Goal: Transaction & Acquisition: Obtain resource

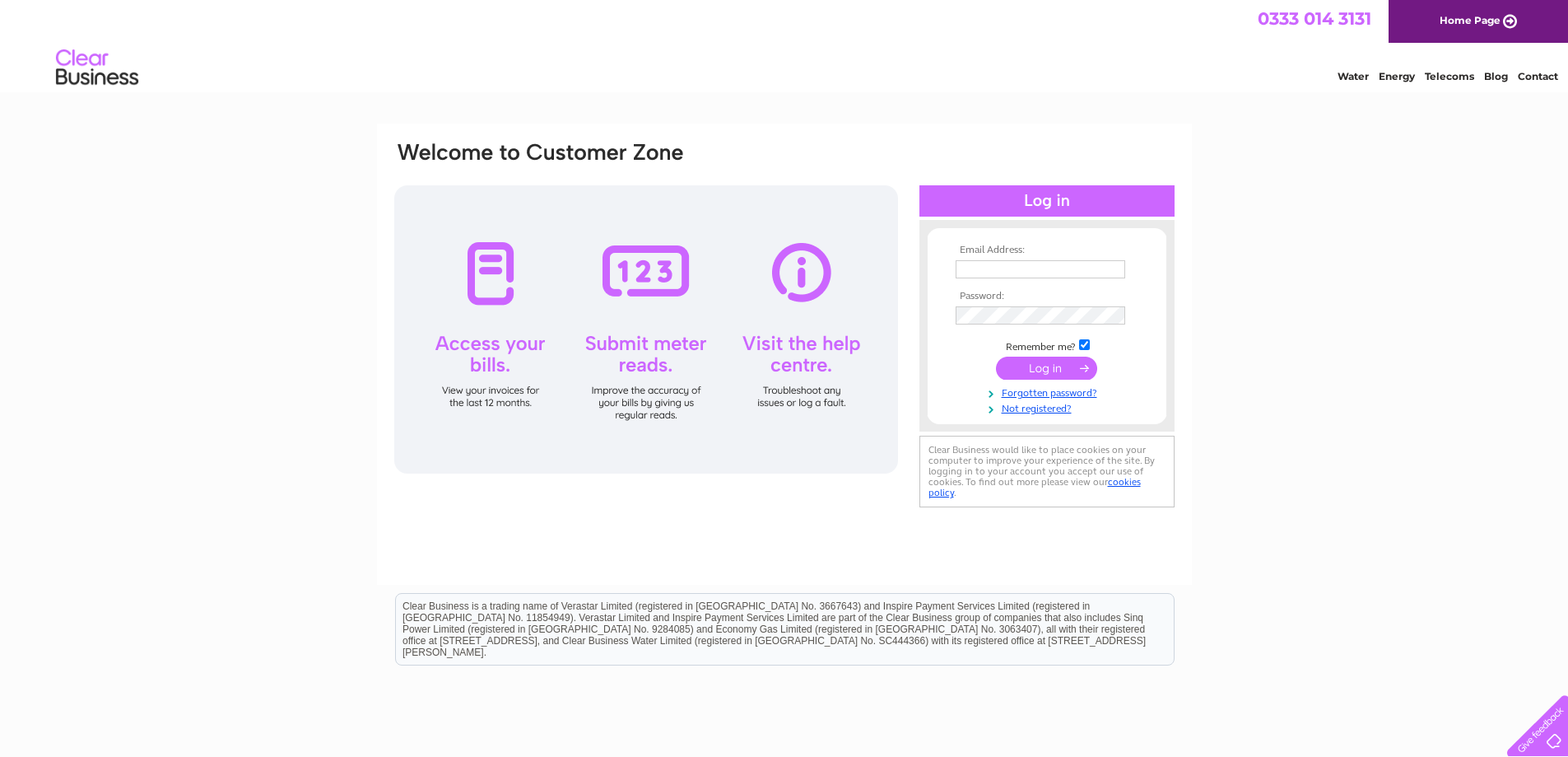
type input "info@sevolivingltd.com"
click at [1066, 369] on input "submit" at bounding box center [1047, 367] width 101 height 23
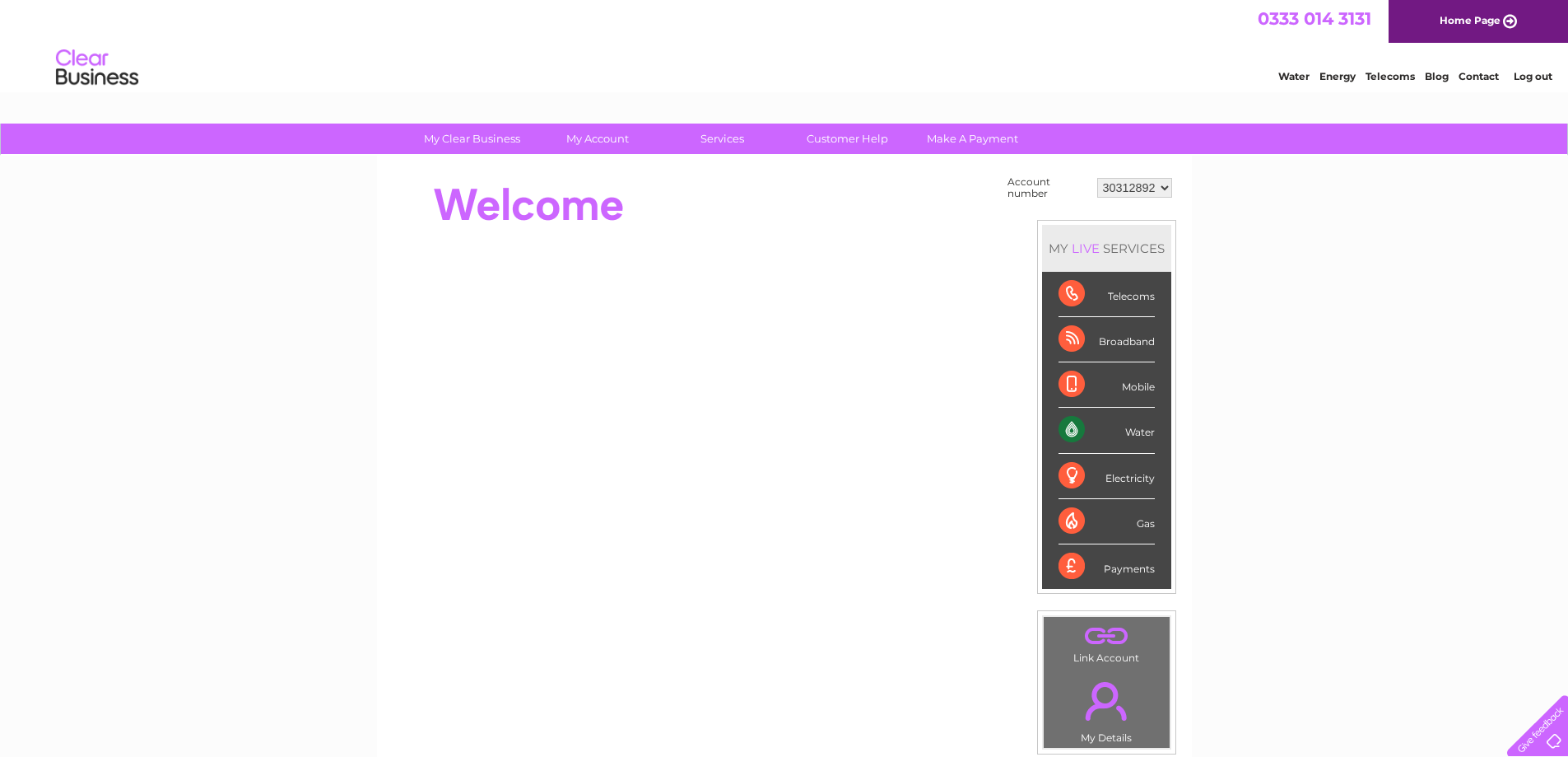
click at [1137, 435] on div "Water" at bounding box center [1107, 430] width 97 height 45
click at [1072, 432] on div "Water" at bounding box center [1107, 430] width 97 height 45
click at [1144, 436] on div "Water" at bounding box center [1107, 430] width 97 height 45
click at [1083, 431] on div "Water" at bounding box center [1107, 430] width 97 height 45
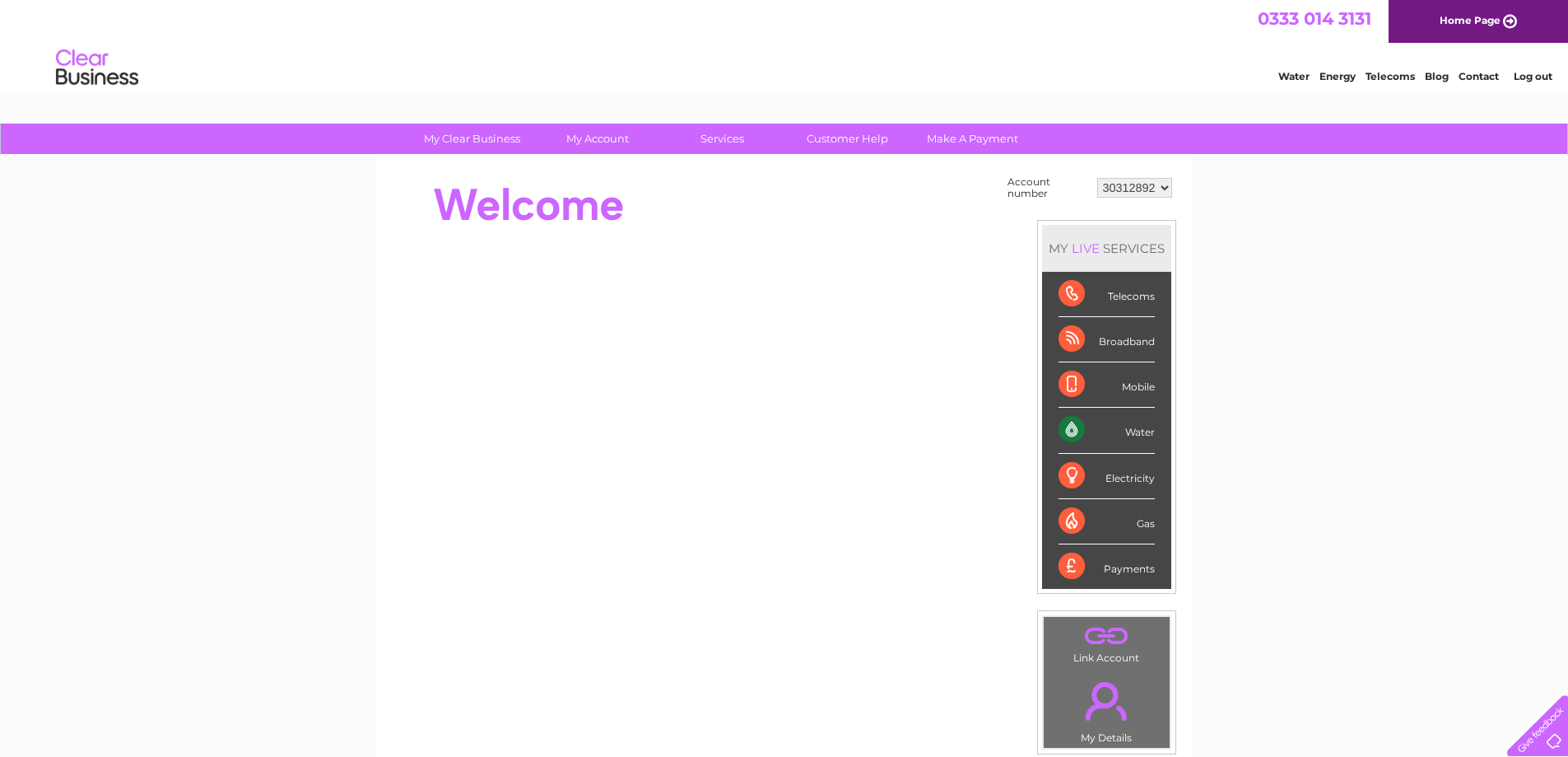
drag, startPoint x: 1083, startPoint y: 433, endPoint x: 1143, endPoint y: 438, distance: 60.2
click at [1094, 437] on div "Water" at bounding box center [1107, 430] width 97 height 45
click at [1144, 434] on div "Water" at bounding box center [1107, 430] width 97 height 45
click at [1144, 435] on div "Water" at bounding box center [1107, 430] width 97 height 45
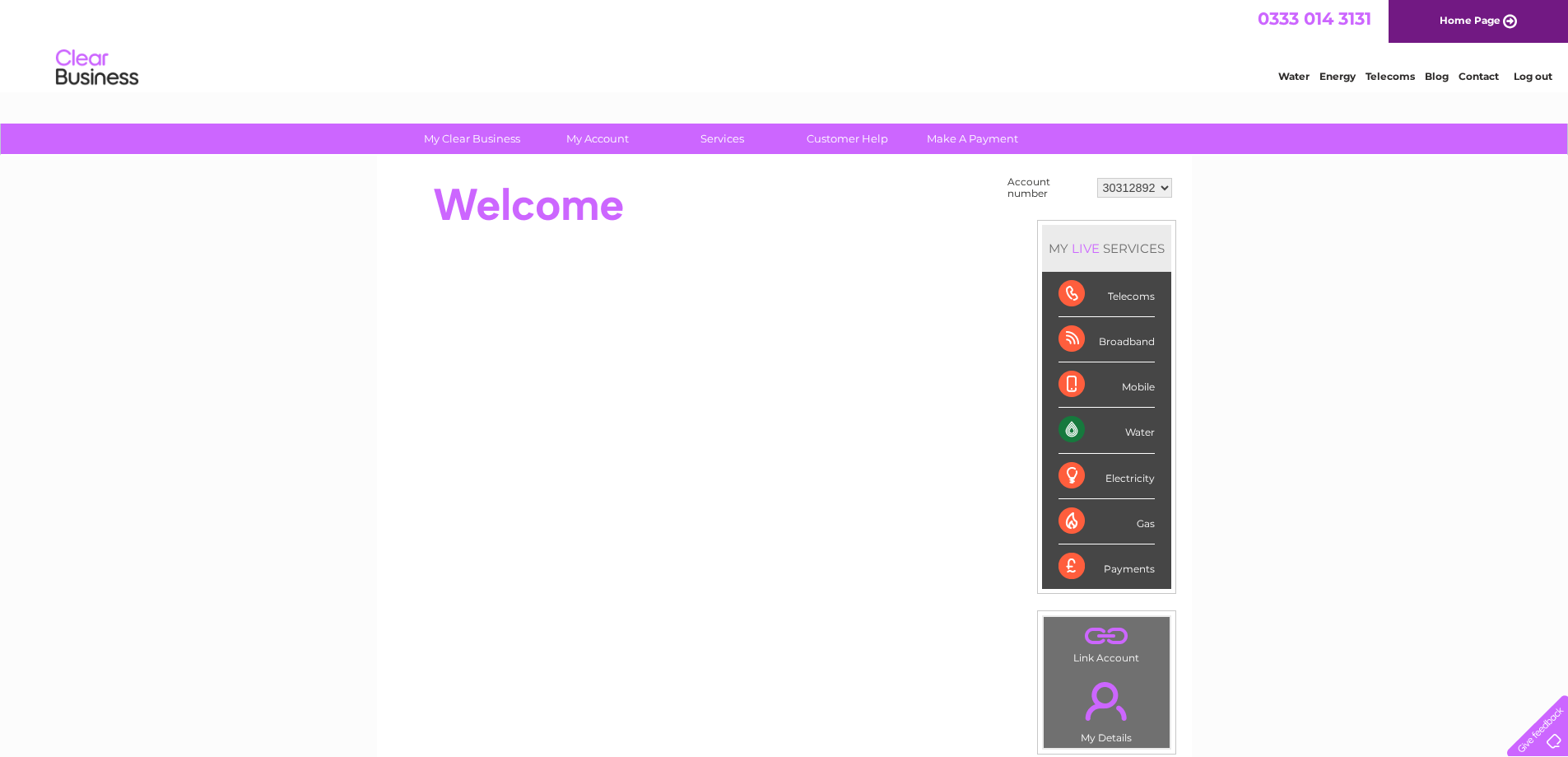
click at [1144, 435] on div "Water" at bounding box center [1107, 430] width 97 height 45
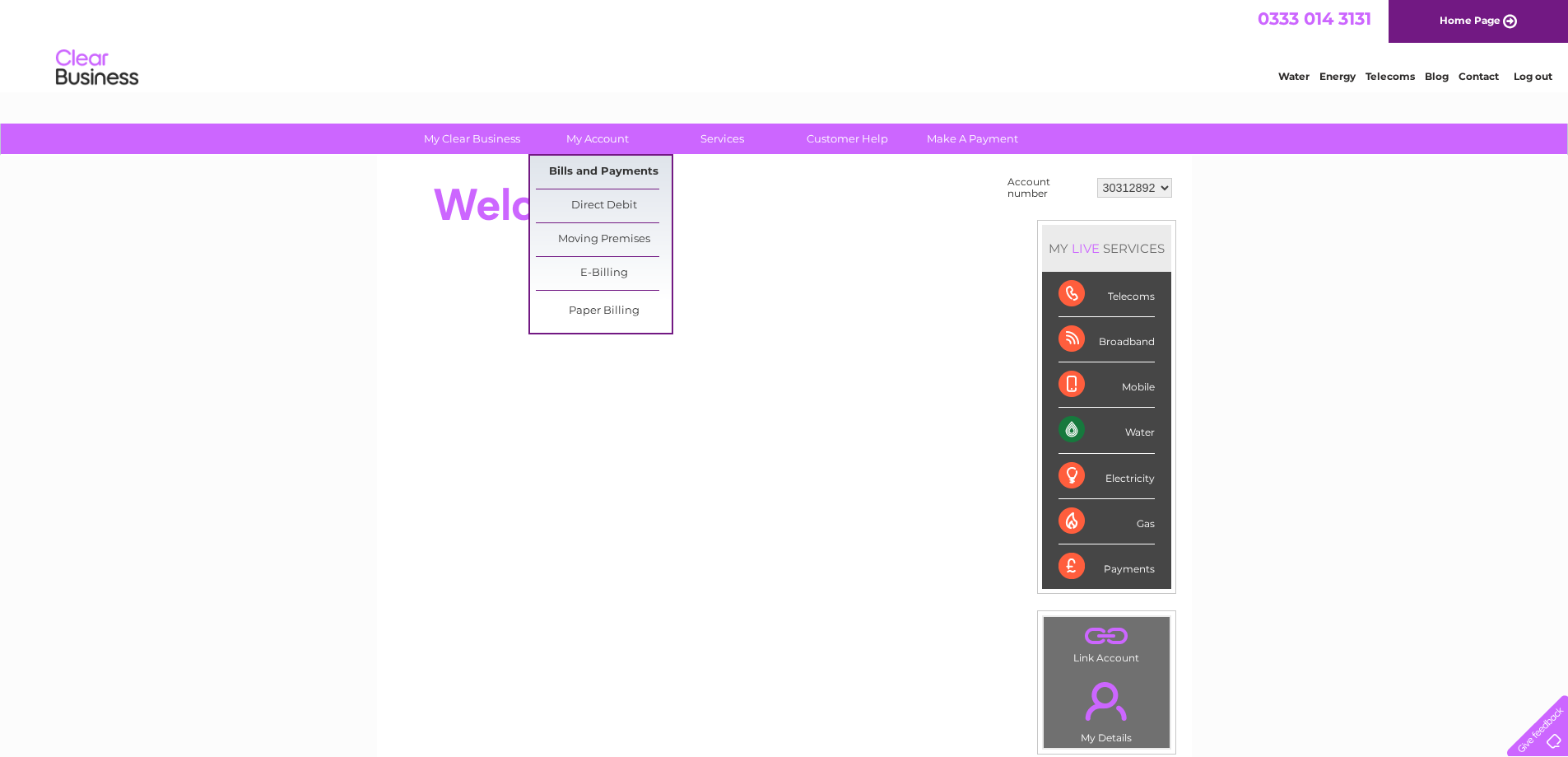
click at [610, 169] on link "Bills and Payments" at bounding box center [604, 172] width 136 height 33
click at [610, 169] on link "Bills and Payments" at bounding box center [604, 172] width 136 height 33
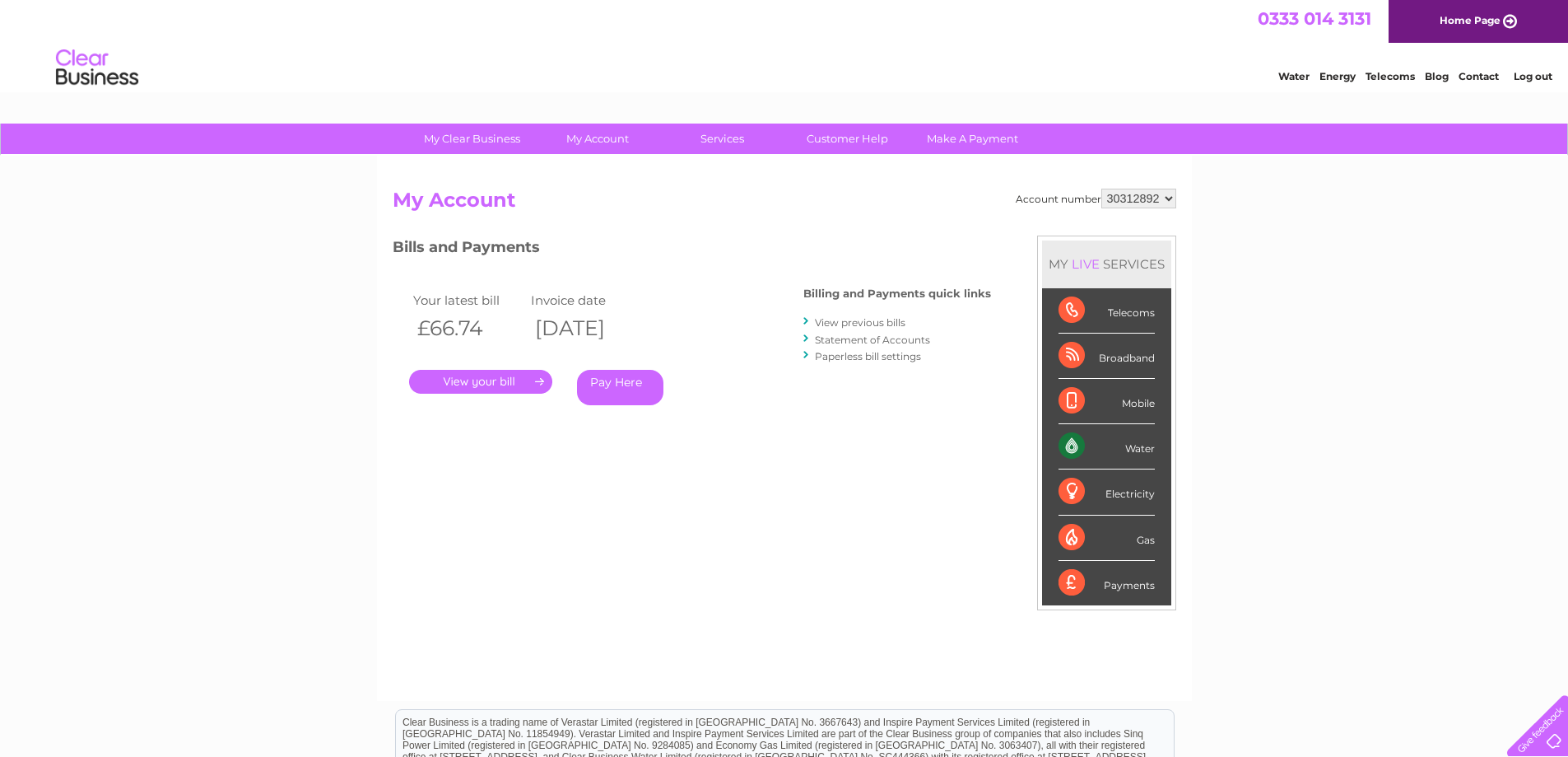
click at [492, 380] on link "." at bounding box center [481, 381] width 144 height 24
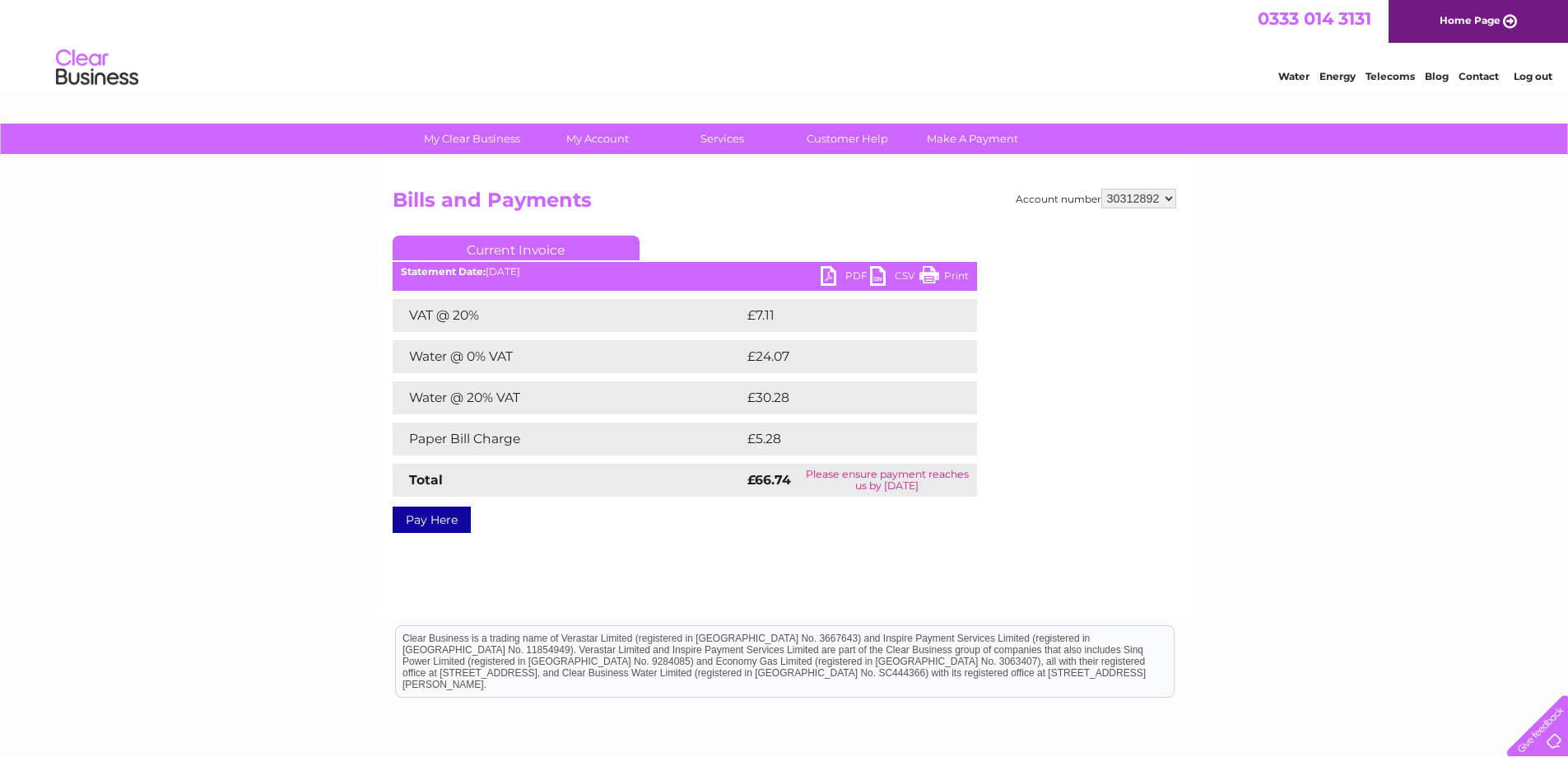
click at [840, 274] on link "PDF" at bounding box center [845, 278] width 50 height 24
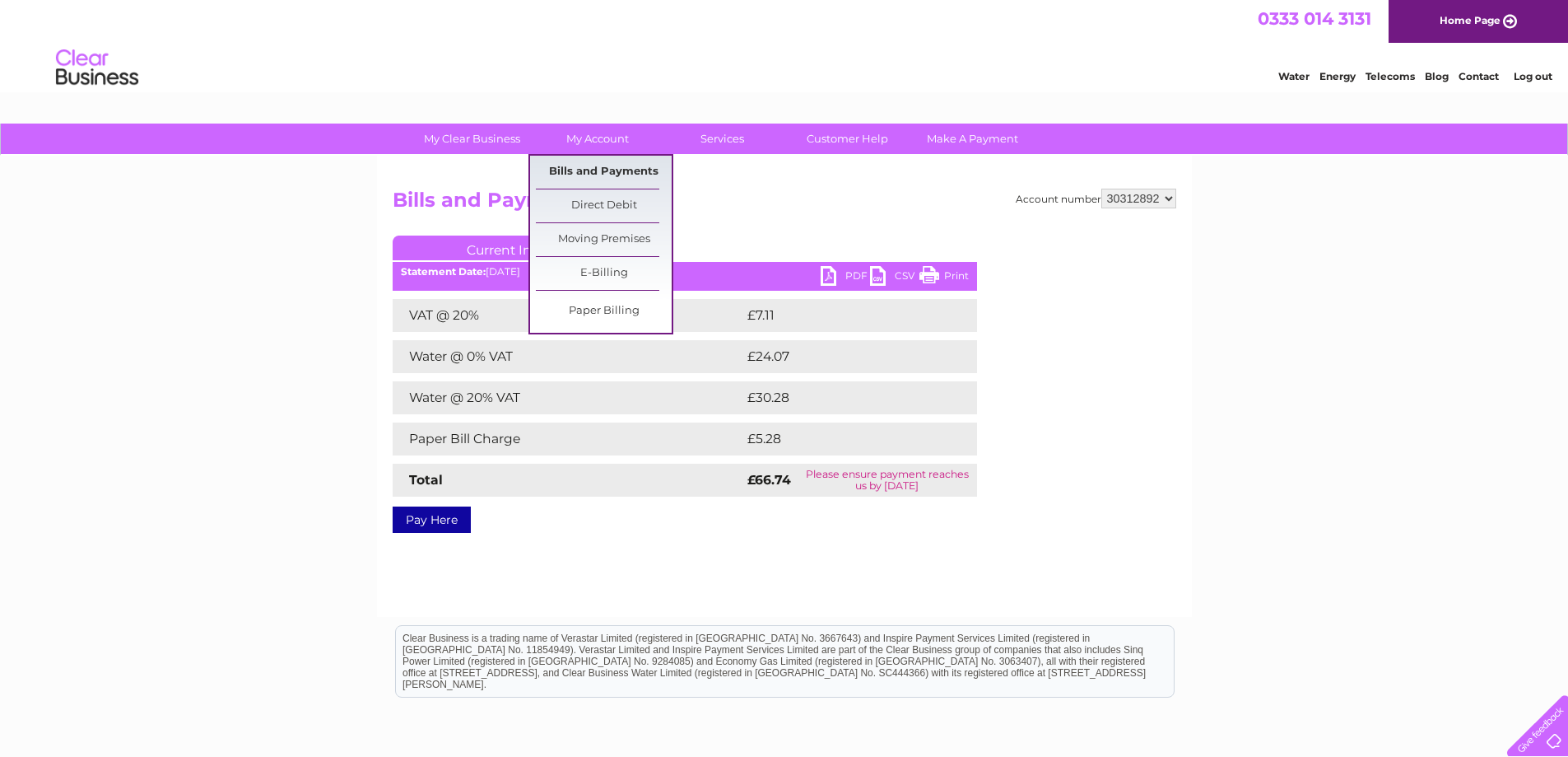
click at [610, 169] on link "Bills and Payments" at bounding box center [604, 172] width 136 height 33
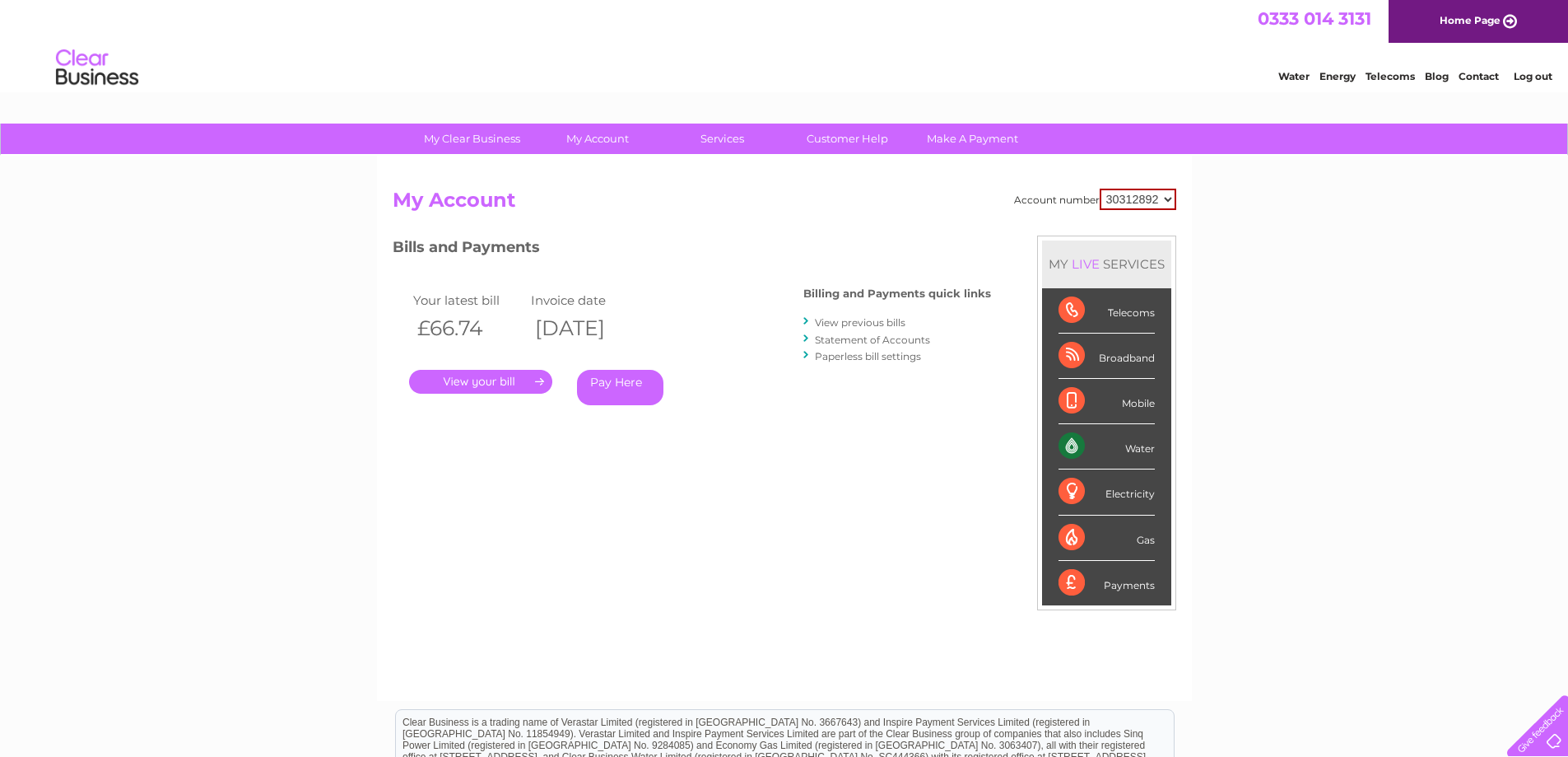
click at [477, 388] on link "." at bounding box center [481, 381] width 144 height 24
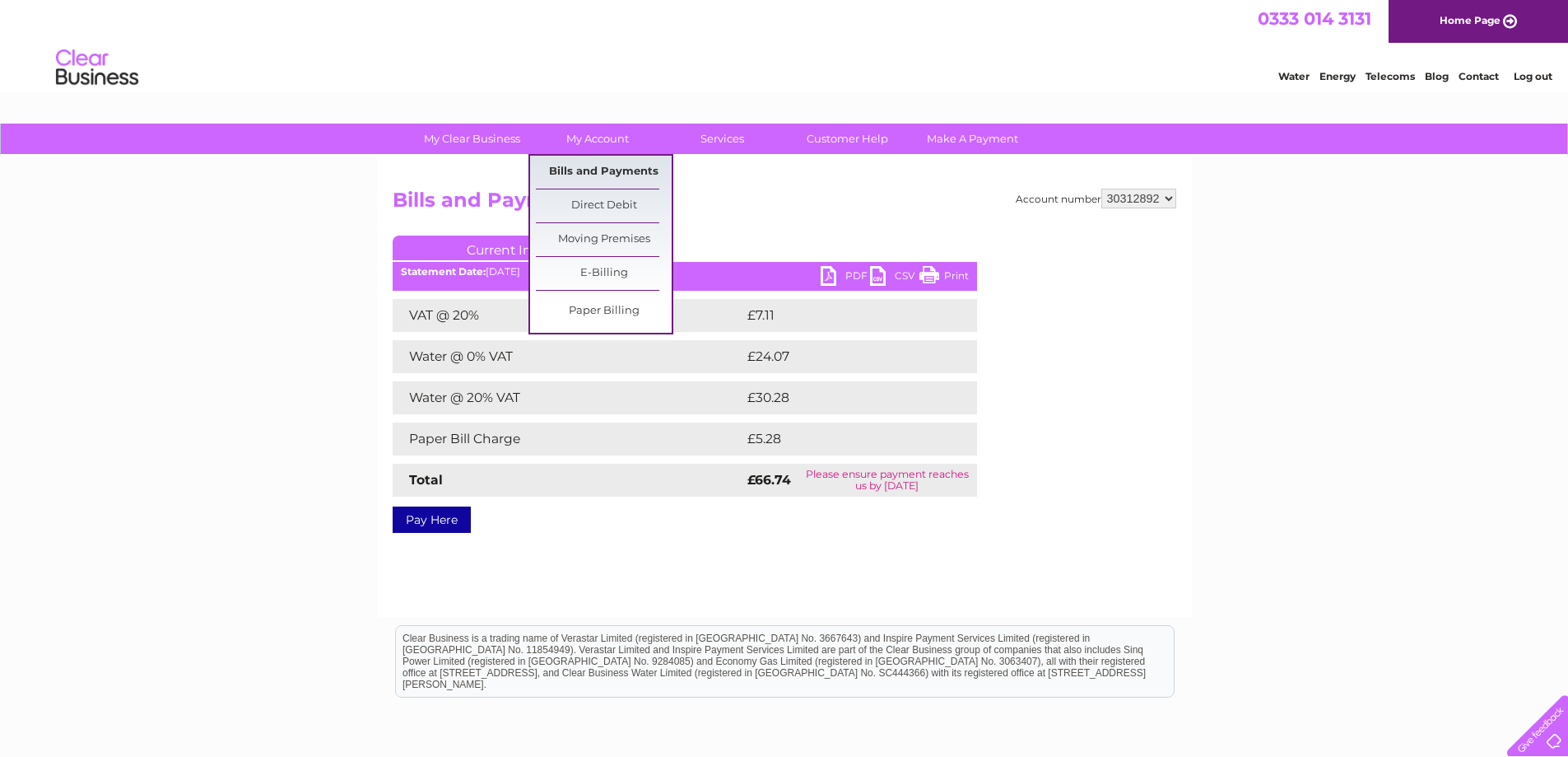
click at [587, 175] on link "Bills and Payments" at bounding box center [604, 172] width 136 height 33
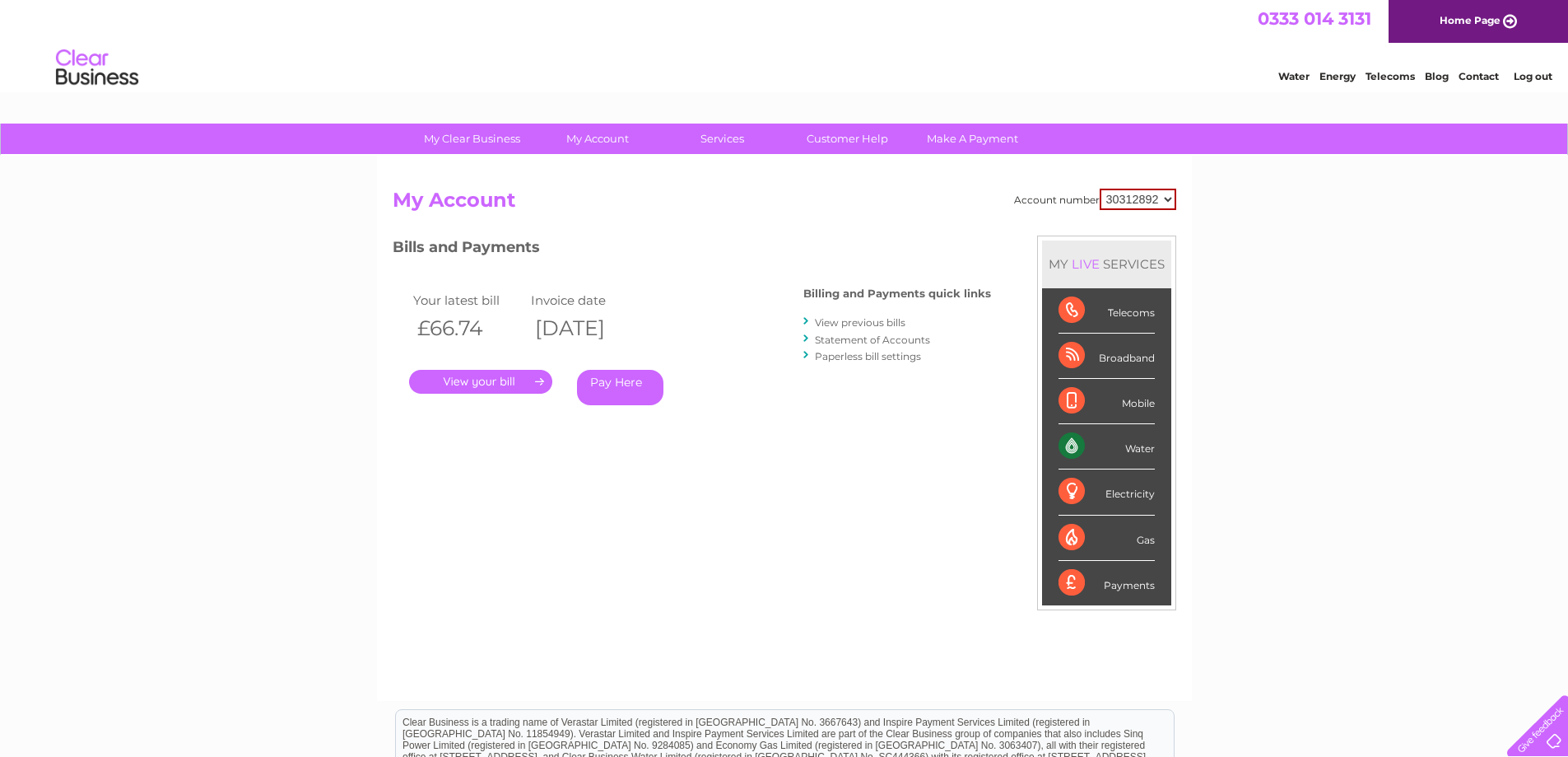
click at [863, 344] on link "Statement of Accounts" at bounding box center [872, 339] width 115 height 12
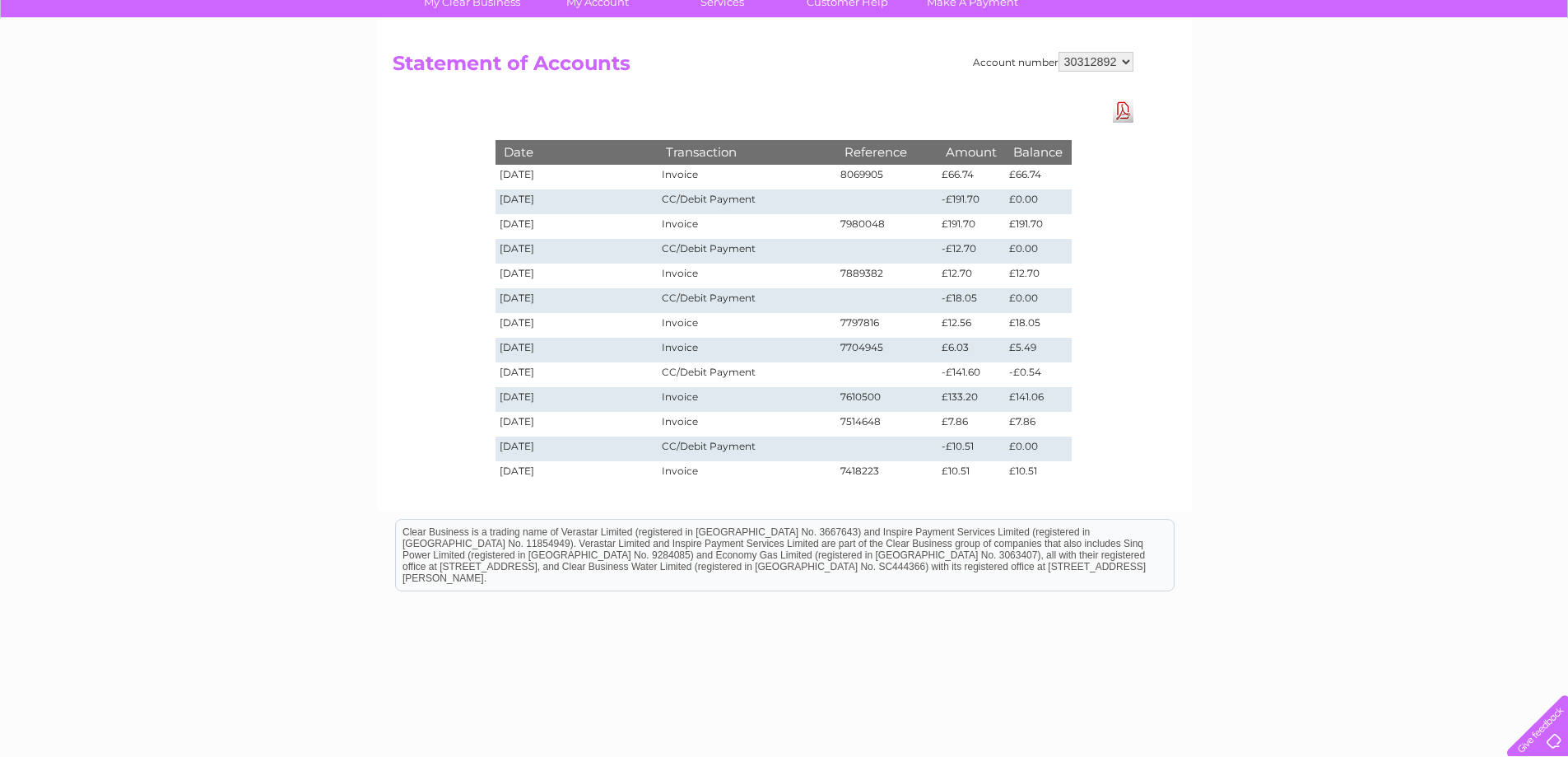
scroll to position [165, 0]
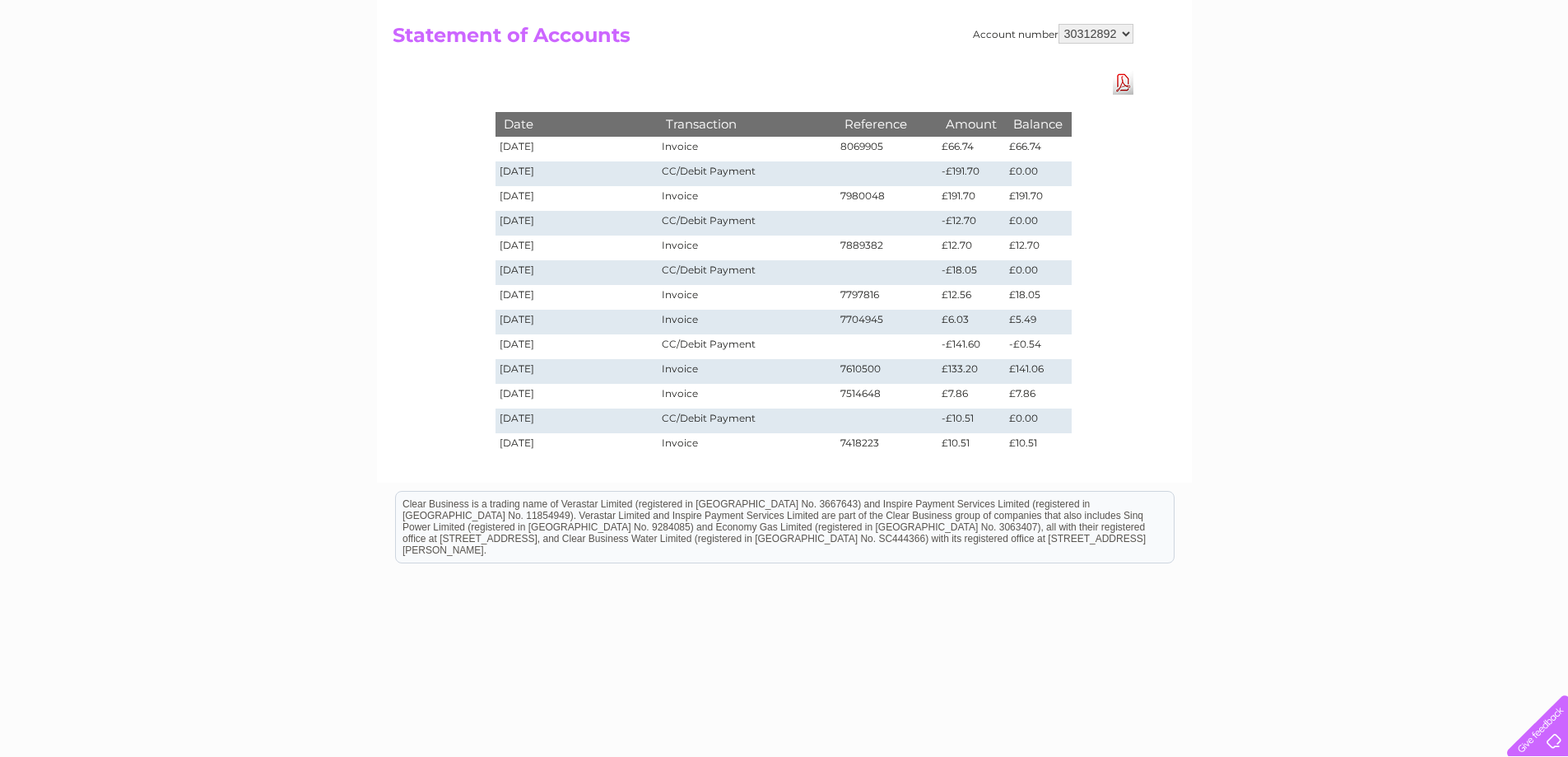
click at [1123, 82] on link "Download Pdf" at bounding box center [1123, 83] width 20 height 24
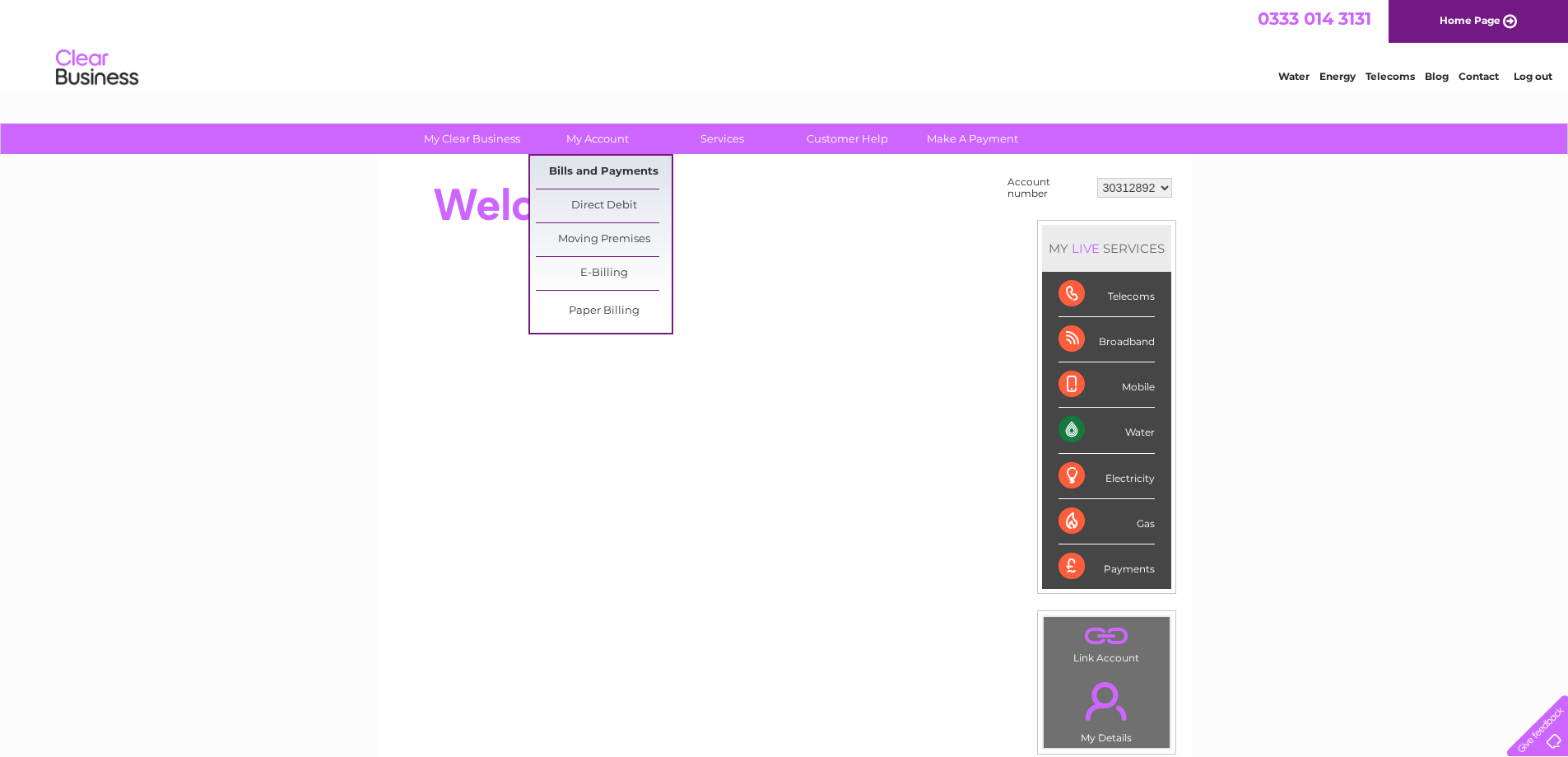
click at [615, 178] on link "Bills and Payments" at bounding box center [604, 172] width 136 height 33
click at [614, 173] on link "Bills and Payments" at bounding box center [604, 172] width 136 height 33
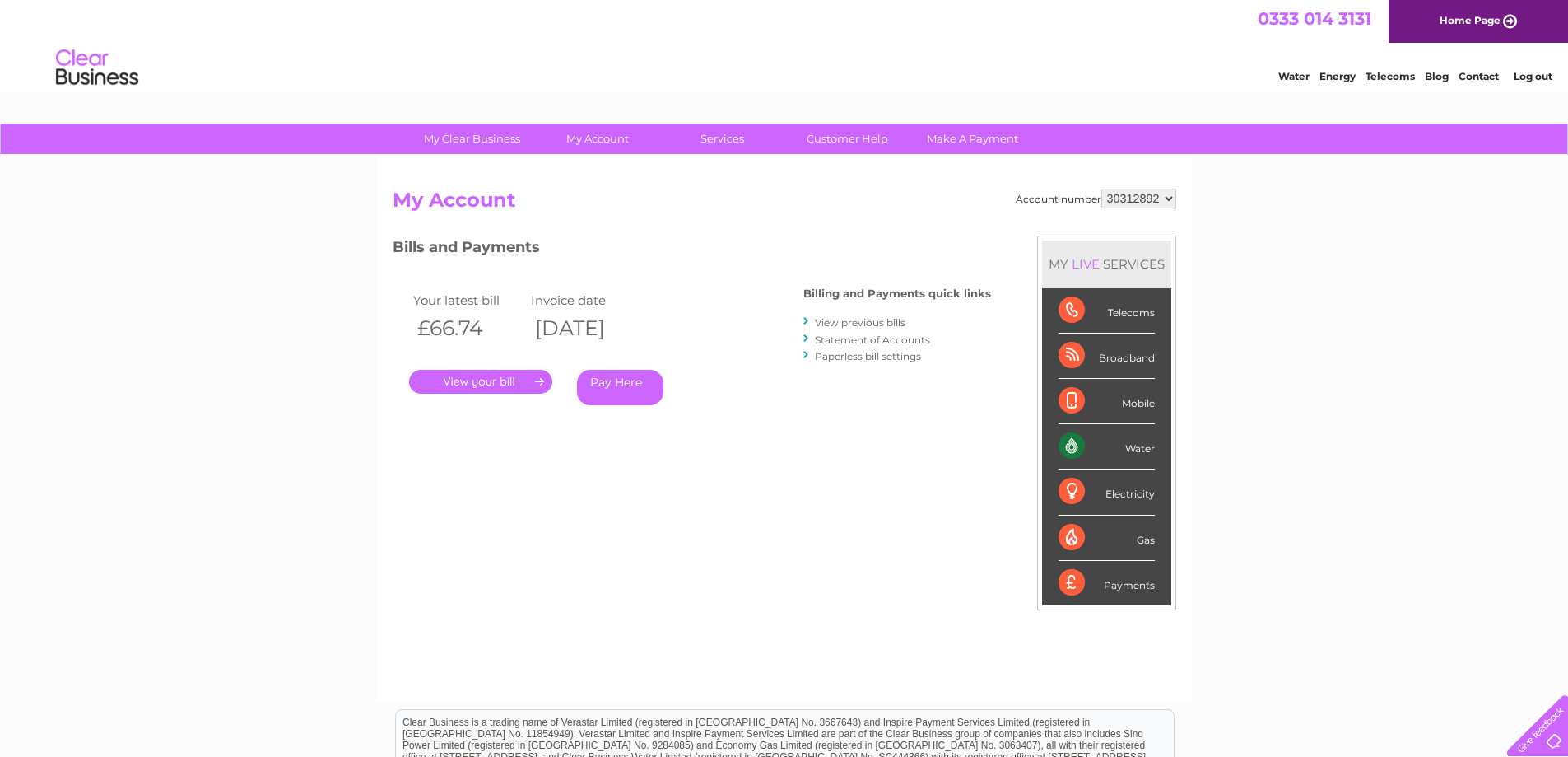
click at [520, 378] on link "." at bounding box center [481, 381] width 144 height 24
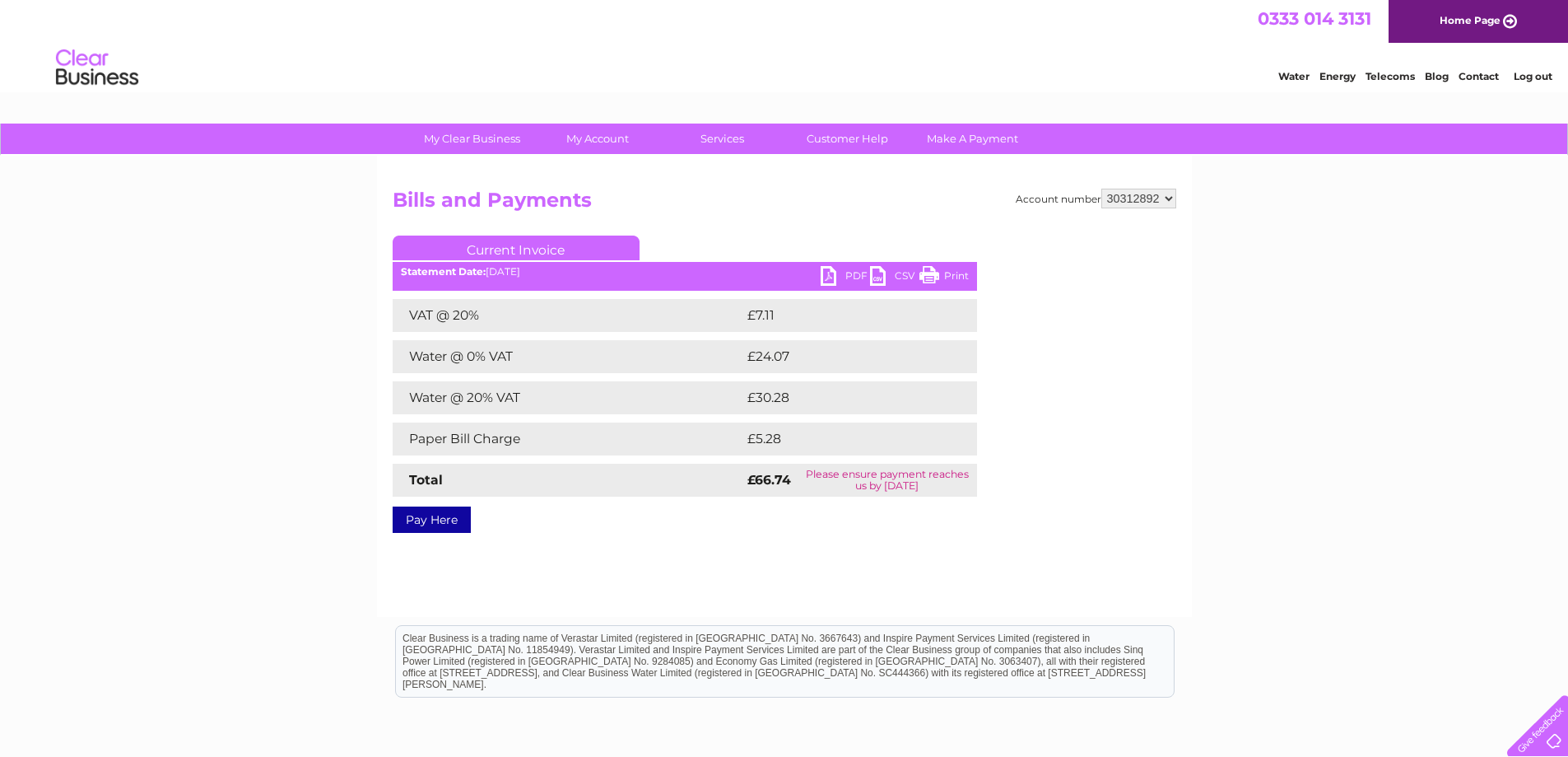
click at [832, 268] on link "PDF" at bounding box center [845, 278] width 50 height 24
